Goal: Task Accomplishment & Management: Manage account settings

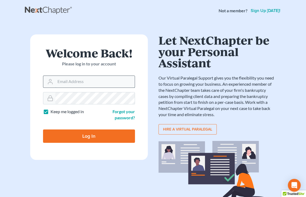
click at [103, 86] on input "Email Address" at bounding box center [94, 82] width 79 height 12
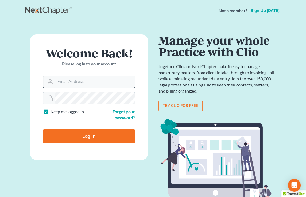
type input "[PERSON_NAME][EMAIL_ADDRESS][DOMAIN_NAME]"
click at [43, 130] on input "Log In" at bounding box center [89, 136] width 92 height 13
type input "Thinking..."
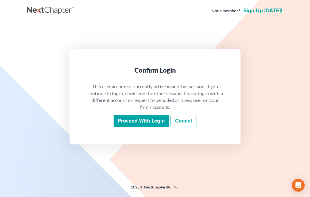
click at [125, 120] on input "Proceed with login" at bounding box center [142, 121] width 56 height 12
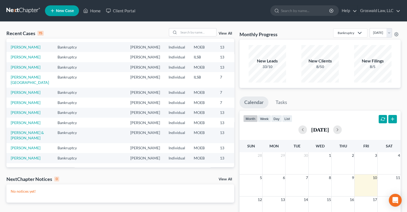
scroll to position [58, 0]
click at [21, 107] on td "Stinnette, Veronica" at bounding box center [29, 102] width 47 height 10
click at [21, 105] on link "Stinnette, Veronica" at bounding box center [26, 102] width 30 height 5
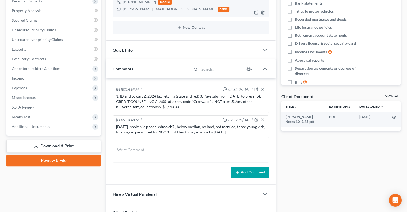
scroll to position [156, 0]
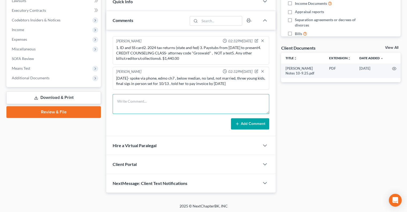
click at [167, 106] on textarea at bounding box center [191, 104] width 157 height 20
type textarea "10/10/25 rec'd $1440 to iolta"
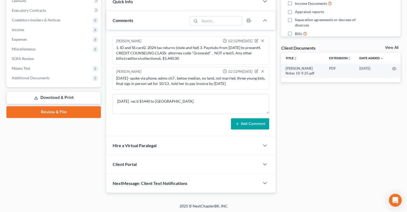
click at [243, 125] on button "Add Comment" at bounding box center [250, 123] width 38 height 11
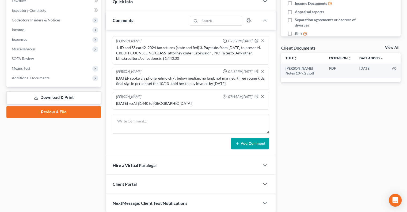
scroll to position [0, 0]
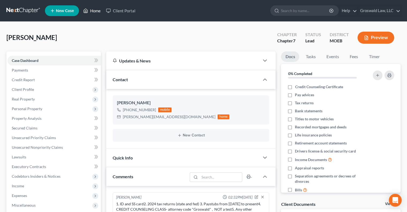
click at [93, 13] on link "Home" at bounding box center [92, 11] width 23 height 10
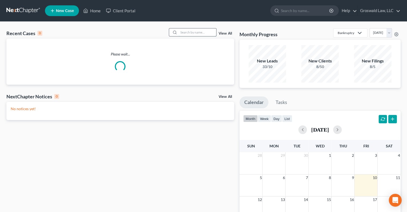
click at [191, 33] on input "search" at bounding box center [197, 32] width 37 height 8
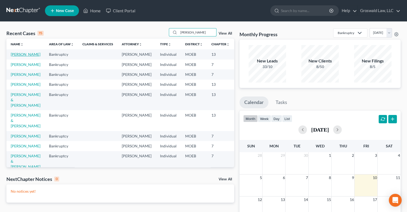
type input "daniels"
click at [19, 56] on link "Daniels, Vernette" at bounding box center [26, 54] width 30 height 5
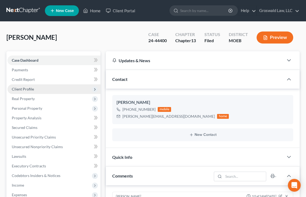
click at [26, 88] on span "Client Profile" at bounding box center [23, 89] width 22 height 5
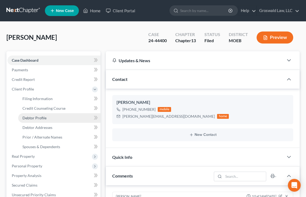
click at [41, 120] on link "Debtor Profile" at bounding box center [59, 118] width 82 height 10
select select "0"
select select "2"
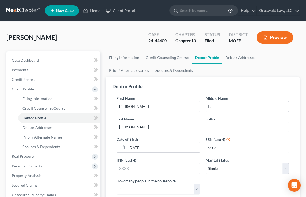
radio input "true"
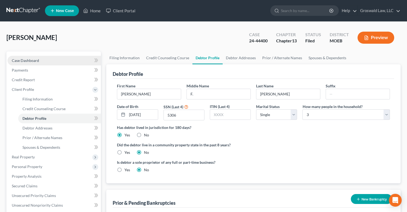
click at [37, 59] on span "Case Dashboard" at bounding box center [25, 60] width 27 height 5
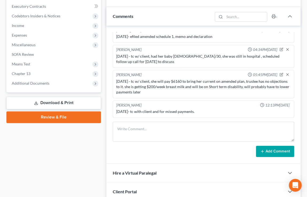
scroll to position [444, 0]
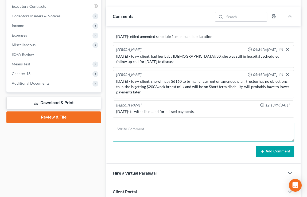
click at [138, 131] on textarea at bounding box center [204, 132] width 182 height 20
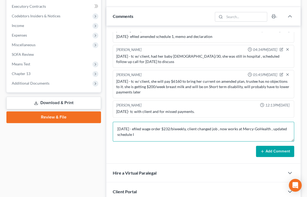
type textarea "10/10/25 - efiled wage order $232/biweekly, client changed job , now works at M…"
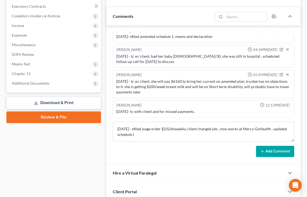
click at [275, 151] on button "Add Comment" at bounding box center [275, 151] width 38 height 11
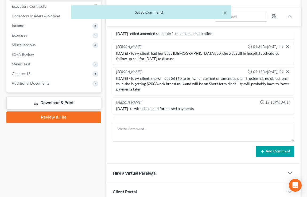
scroll to position [469, 0]
